Goal: Task Accomplishment & Management: Manage account settings

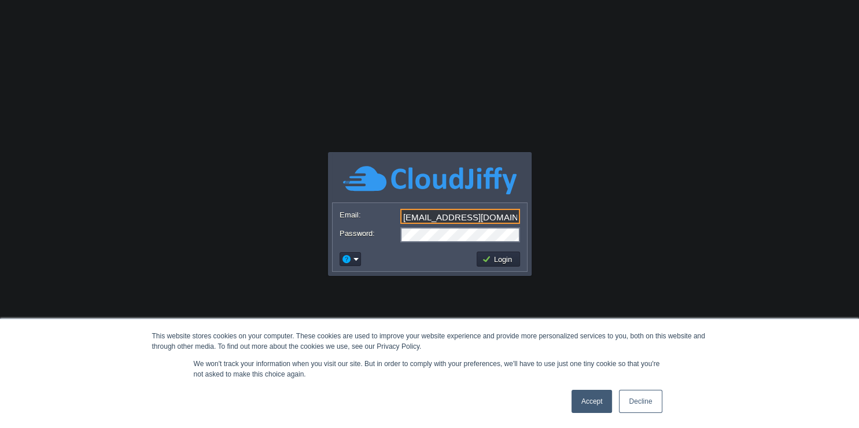
scroll to position [0, 3]
type input "[EMAIL_ADDRESS][DOMAIN_NAME]"
click at [485, 258] on button "Login" at bounding box center [499, 259] width 34 height 10
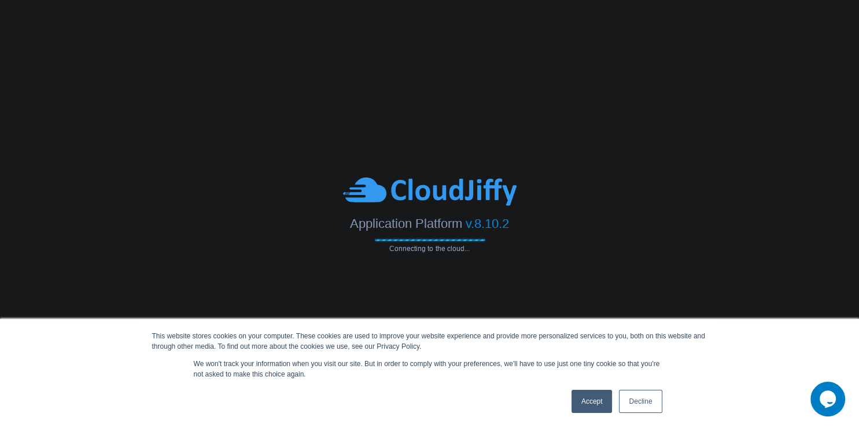
scroll to position [0, 0]
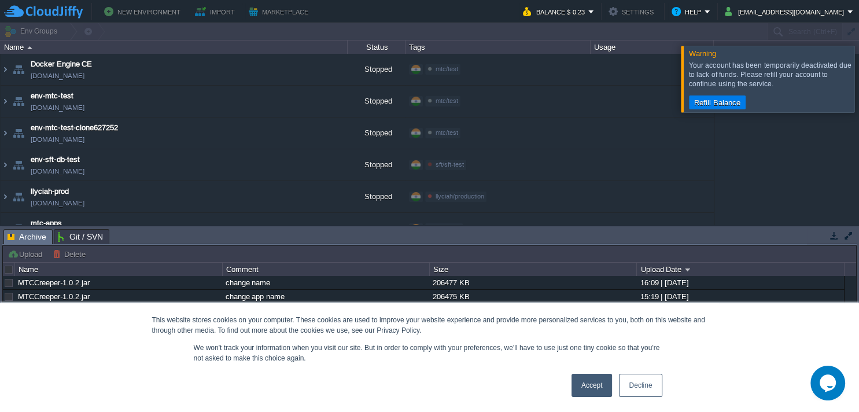
type input "Search (Ctrl+F)"
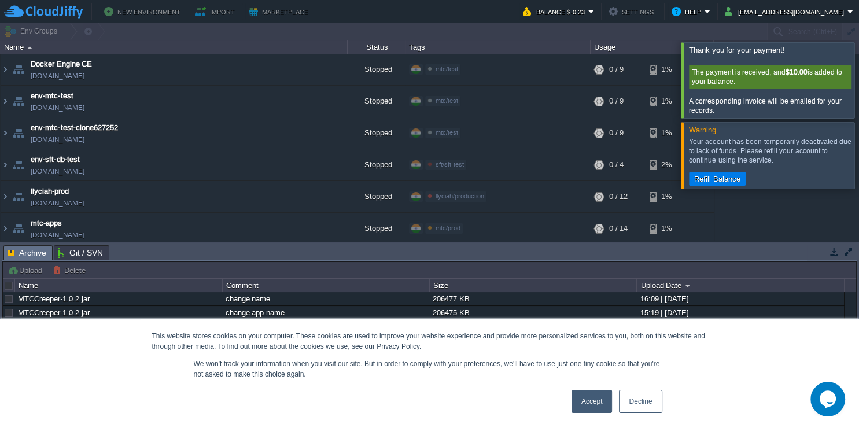
click at [742, 80] on div "The payment is received, and $10.00 is added to your balance." at bounding box center [770, 77] width 163 height 24
click at [859, 79] on div at bounding box center [873, 79] width 0 height 75
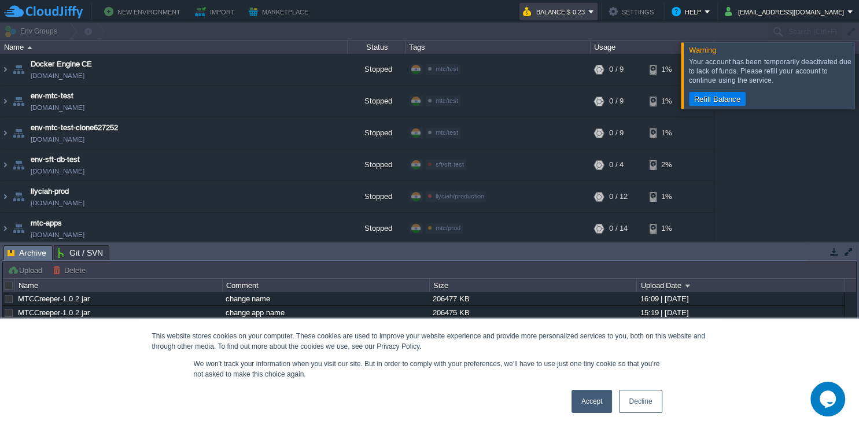
click at [598, 12] on td "Balance $-0.23" at bounding box center [559, 11] width 78 height 17
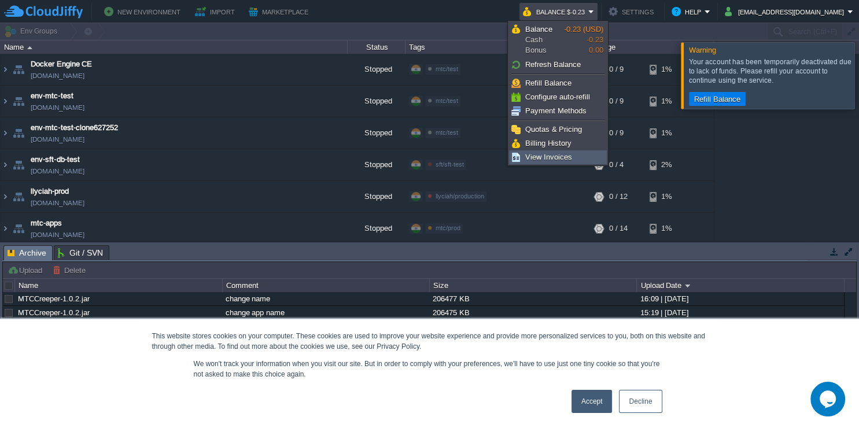
click at [551, 152] on link "View Invoices" at bounding box center [558, 157] width 97 height 13
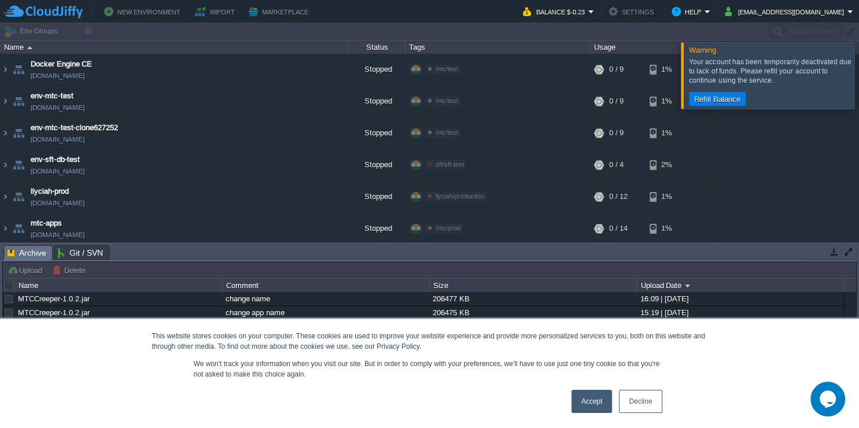
click at [859, 73] on div at bounding box center [873, 75] width 0 height 66
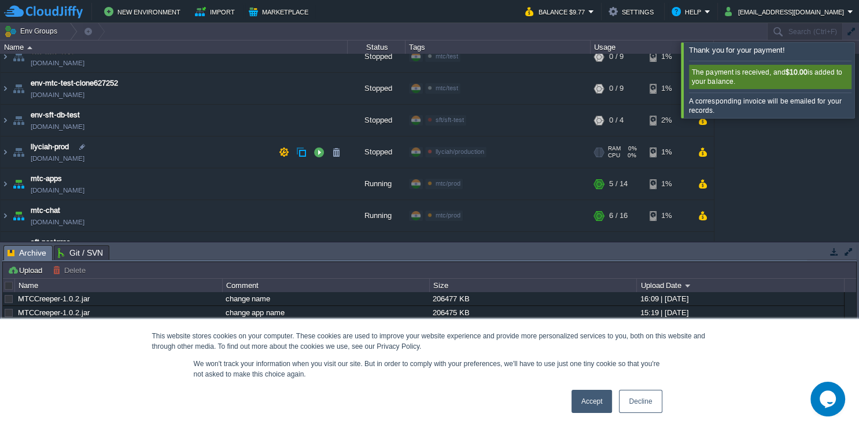
scroll to position [66, 0]
